Goal: Navigation & Orientation: Find specific page/section

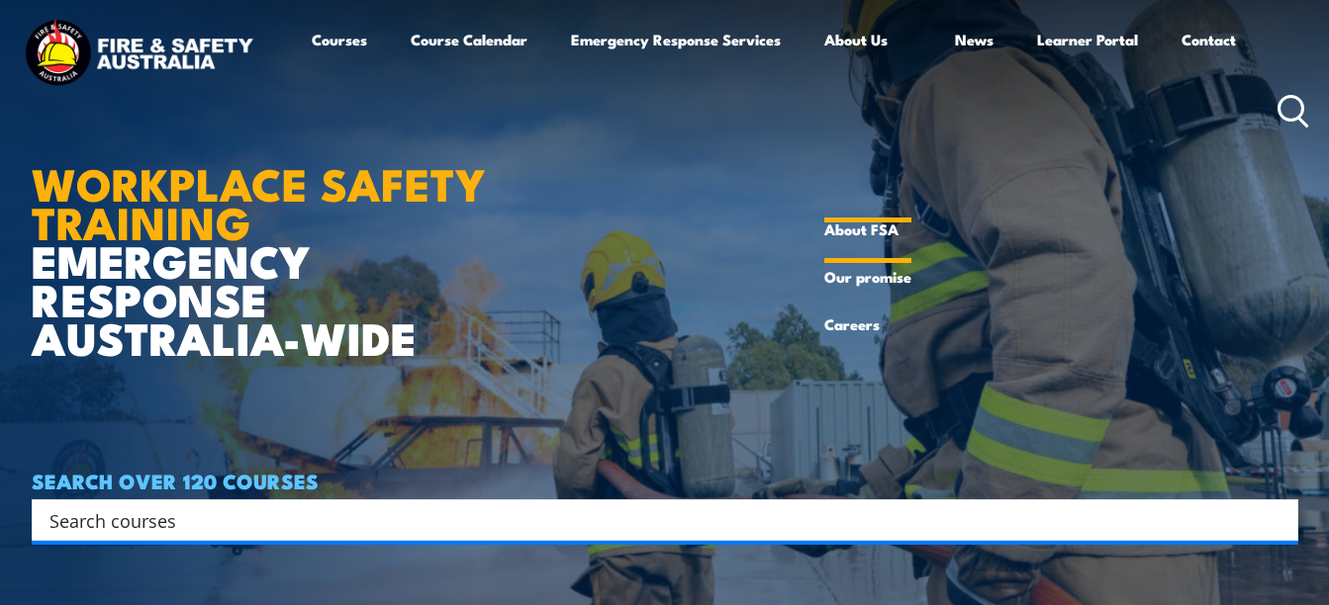
click at [862, 231] on link "About FSA" at bounding box center [867, 229] width 87 height 47
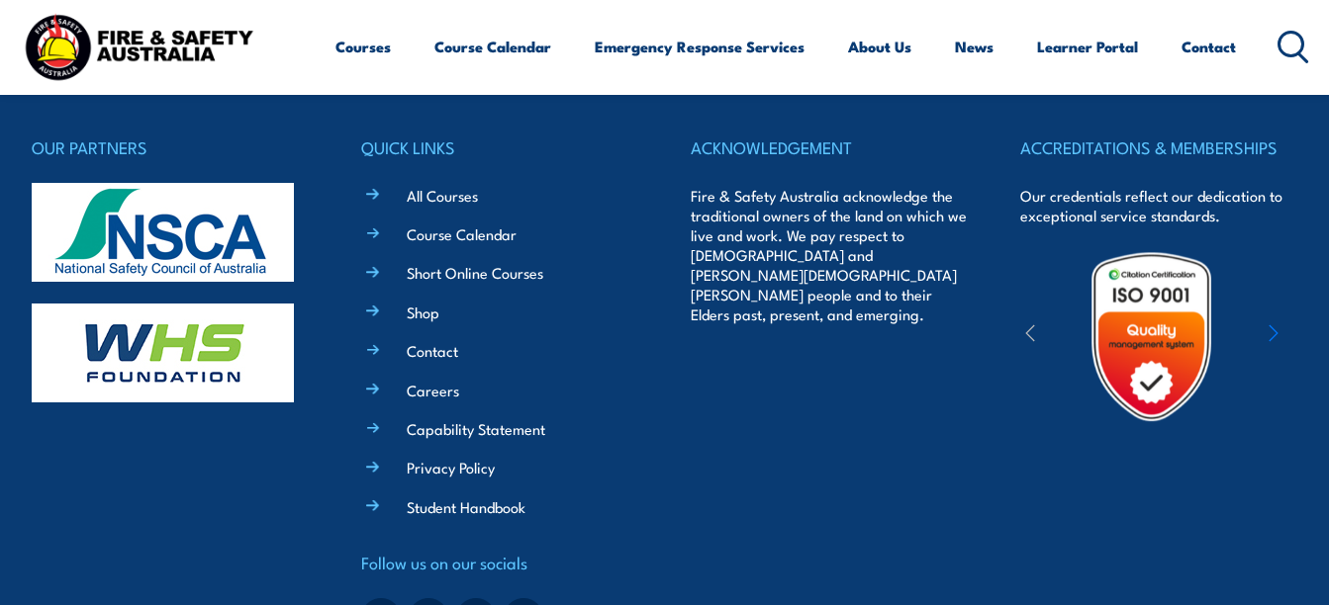
scroll to position [6560, 0]
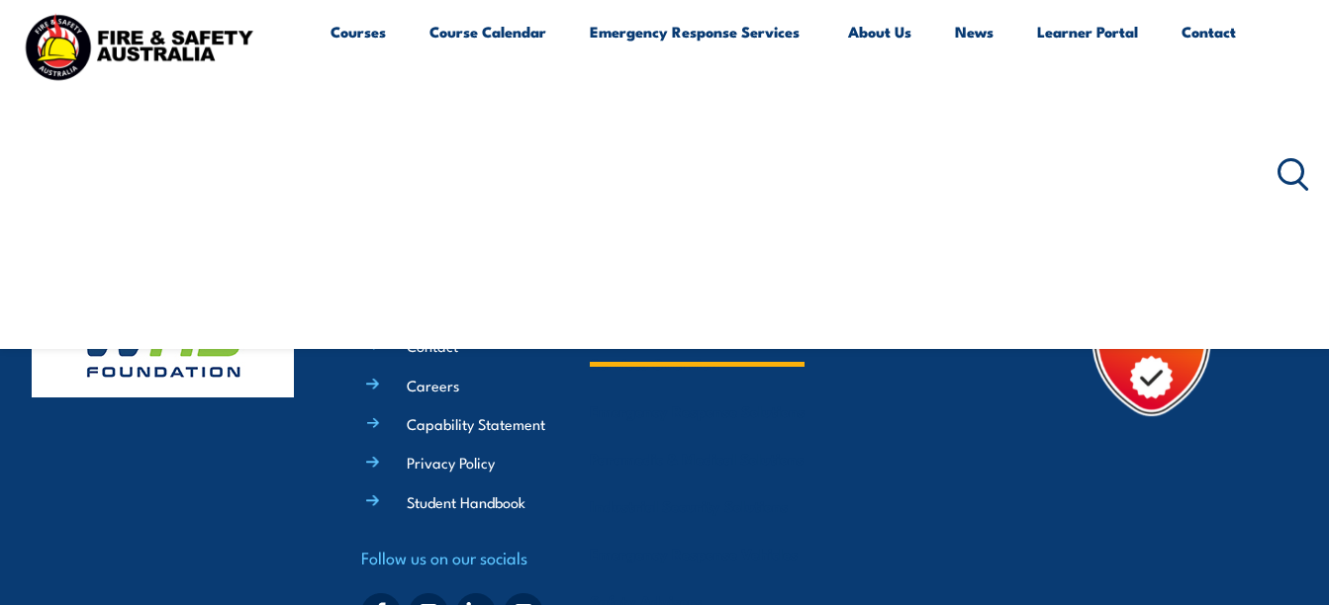
click at [771, 45] on link "Emergency Response Services" at bounding box center [697, 174] width 215 height 332
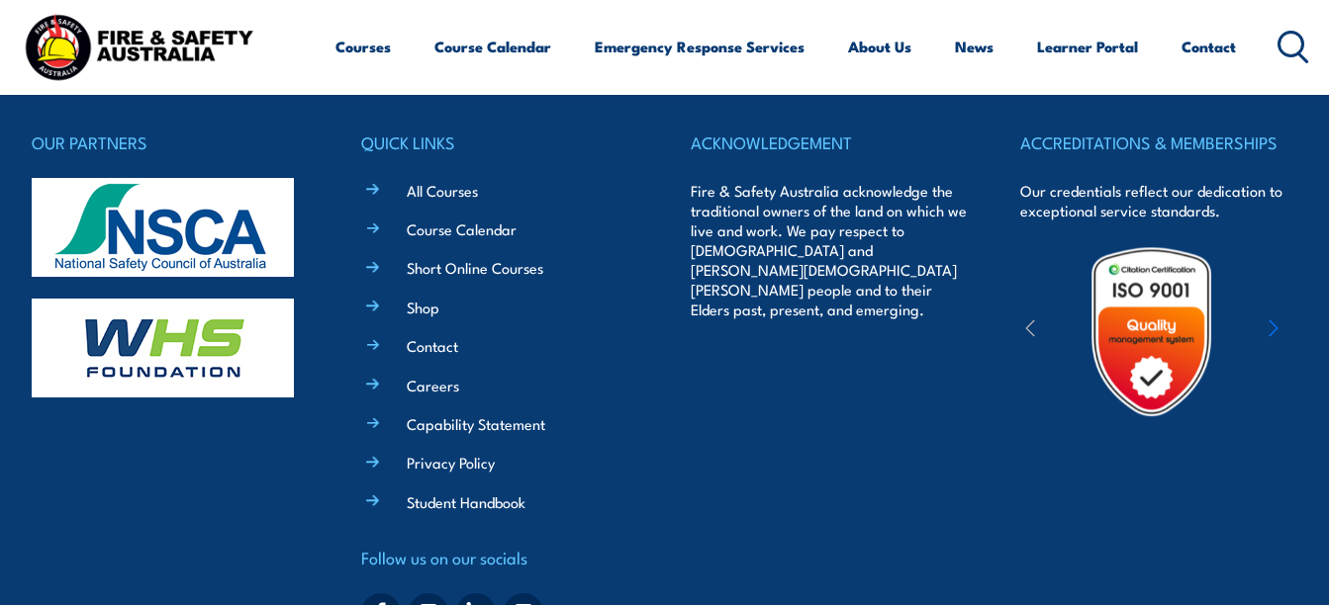
click at [1056, 439] on div "ACCREDITATIONS & MEMBERSHIPS Our credentials reflect our dedication to exceptio…" at bounding box center [1158, 385] width 277 height 512
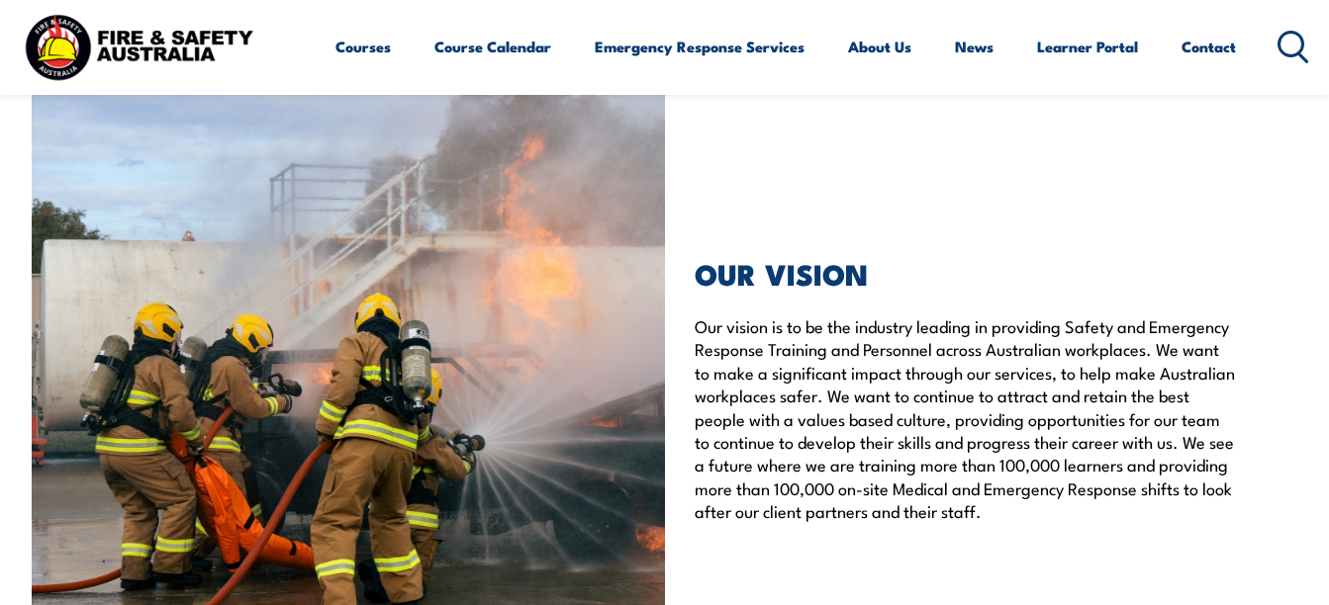
scroll to position [4529, 0]
